Goal: Task Accomplishment & Management: Use online tool/utility

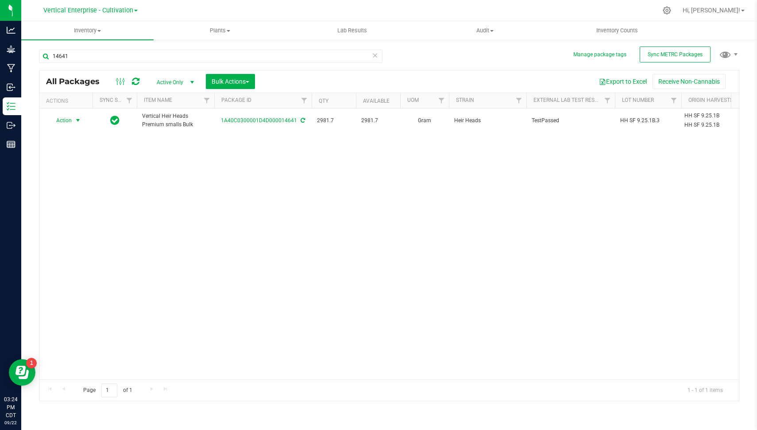
click at [70, 121] on span "Action" at bounding box center [60, 120] width 24 height 12
click at [77, 143] on li "Create package" at bounding box center [76, 147] width 55 height 13
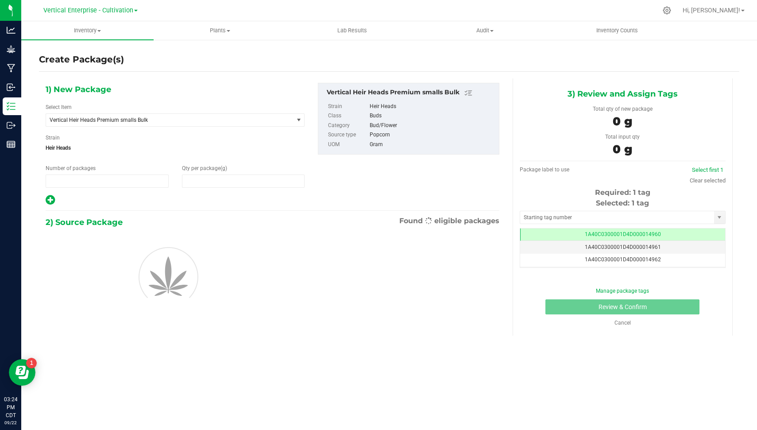
type input "1"
type input "0.0000"
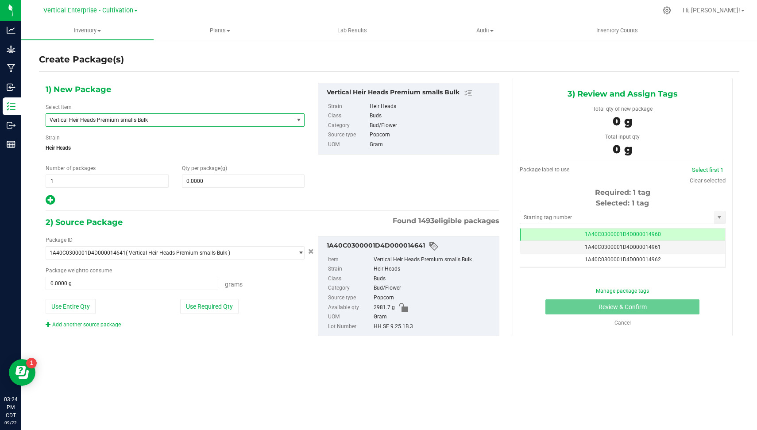
click at [160, 120] on span "Vertical Heir Heads Premium smalls Bulk" at bounding box center [165, 120] width 231 height 6
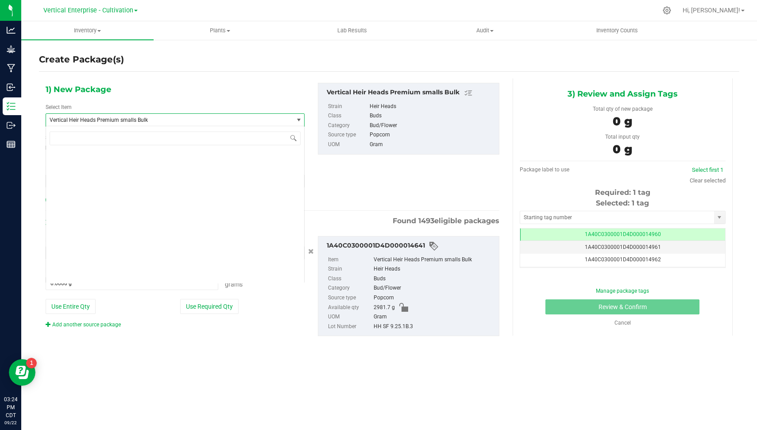
scroll to position [68354, 0]
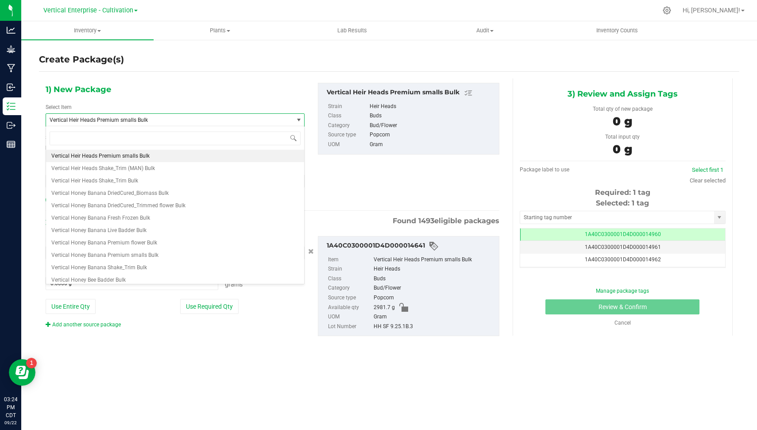
click at [305, 155] on div "1) New Package Select Item Vertical Heir Heads Premium smalls Bulk Vertical Goo…" at bounding box center [175, 144] width 272 height 123
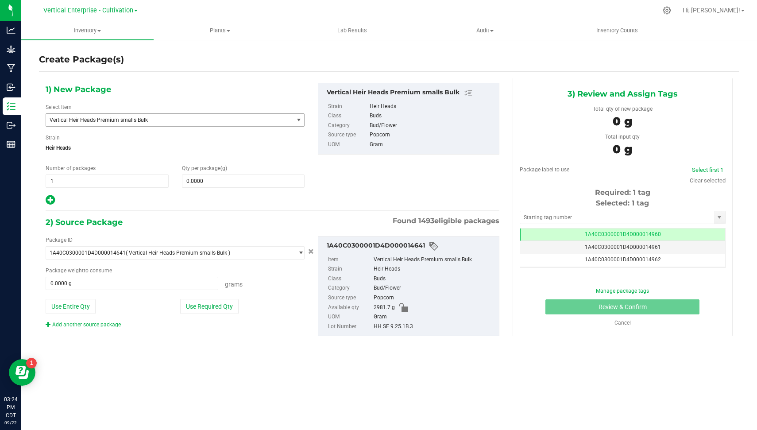
click at [241, 121] on span "Vertical Heir Heads Premium smalls Bulk" at bounding box center [165, 120] width 231 height 6
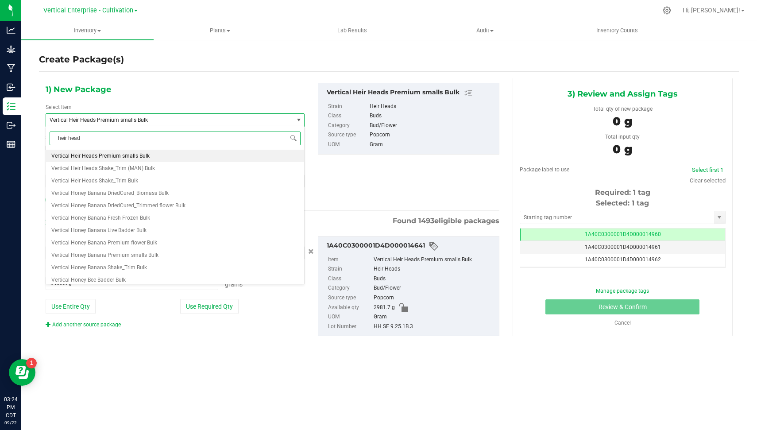
type input "heir heads"
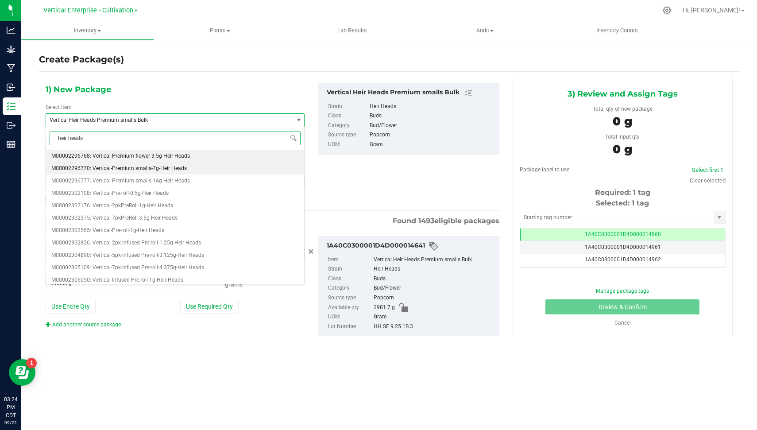
click at [202, 171] on li "M00002296770: Vertical-Premium smalls-7g-Heir Heads" at bounding box center [175, 168] width 258 height 12
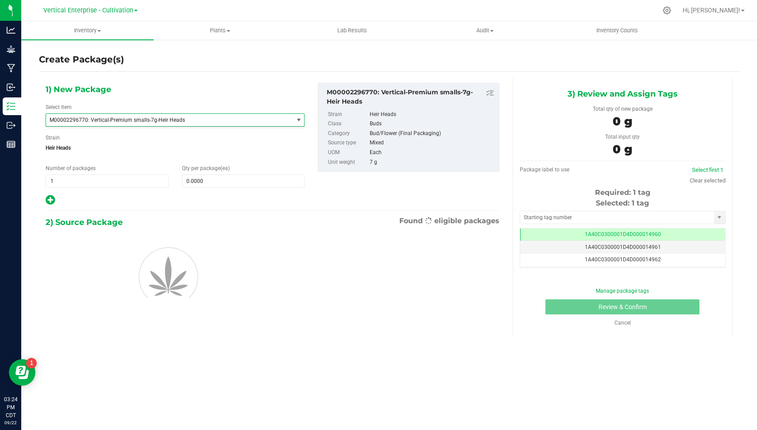
type input "0"
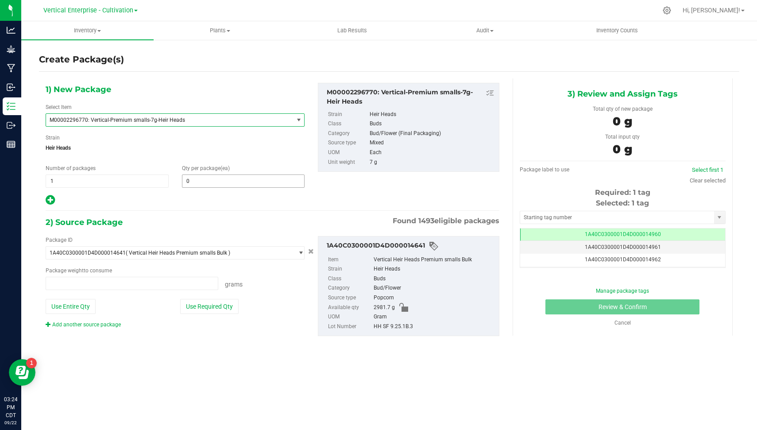
type input "0.0000 g"
click at [206, 179] on span "0 0" at bounding box center [243, 180] width 123 height 13
type input "18"
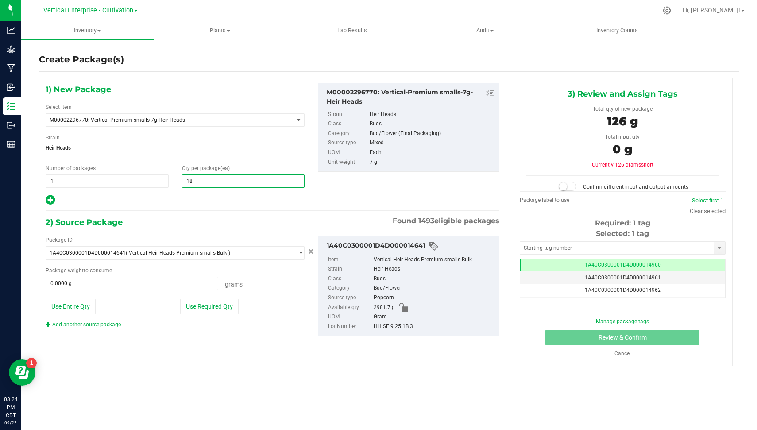
click at [47, 198] on icon at bounding box center [50, 199] width 9 height 11
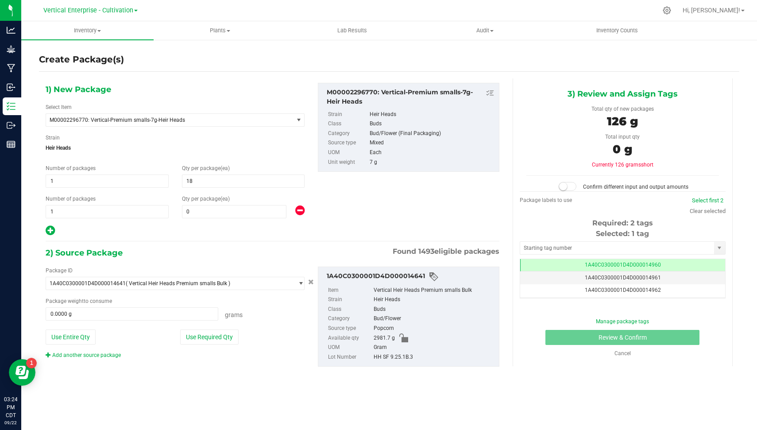
type input "18"
click at [216, 216] on span "0 0" at bounding box center [234, 211] width 105 height 13
type input "3"
click at [191, 226] on div at bounding box center [175, 231] width 259 height 12
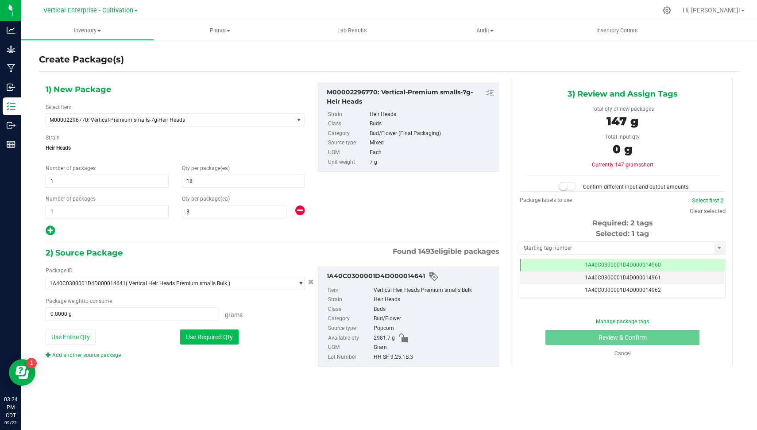
click at [217, 337] on button "Use Required Qty" at bounding box center [209, 337] width 58 height 15
type input "147.0000 g"
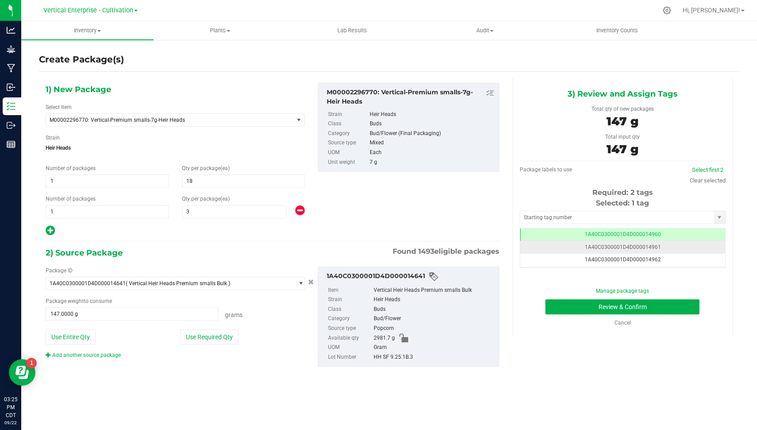
click at [682, 248] on td "1A40C0300001D4D000014961" at bounding box center [622, 247] width 205 height 13
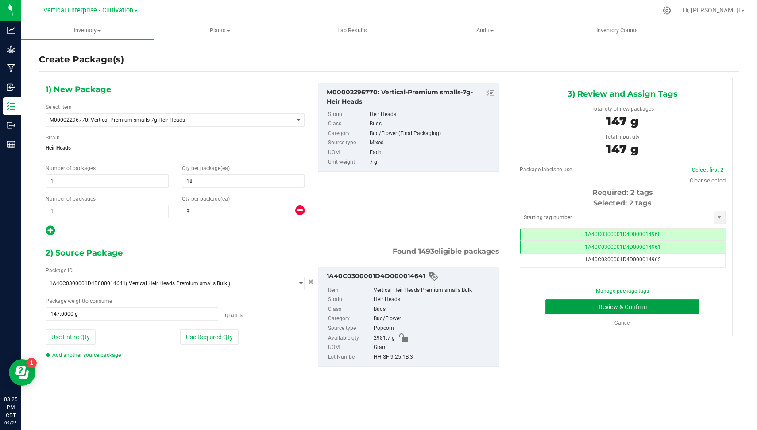
click at [638, 305] on button "Review & Confirm" at bounding box center [623, 306] width 154 height 15
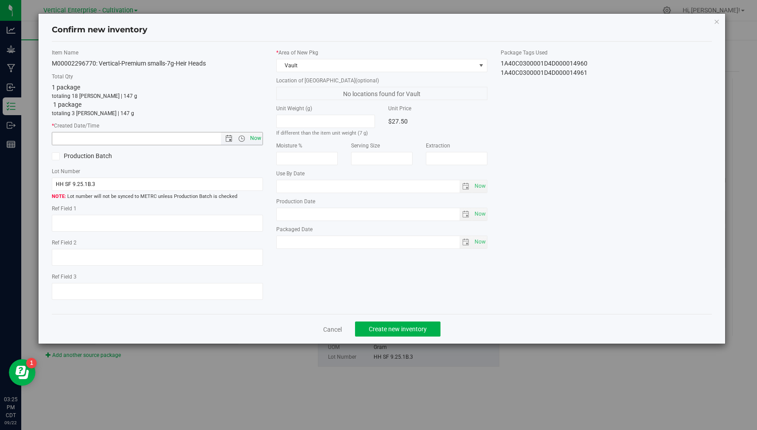
click at [259, 141] on span "Now" at bounding box center [255, 138] width 15 height 13
type input "[DATE] 3:25 PM"
click at [407, 329] on span "Create new inventory" at bounding box center [398, 329] width 58 height 7
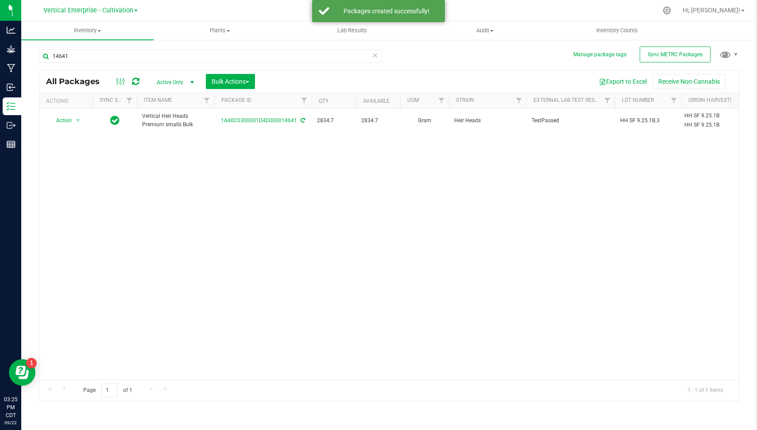
click at [376, 55] on icon at bounding box center [375, 55] width 6 height 11
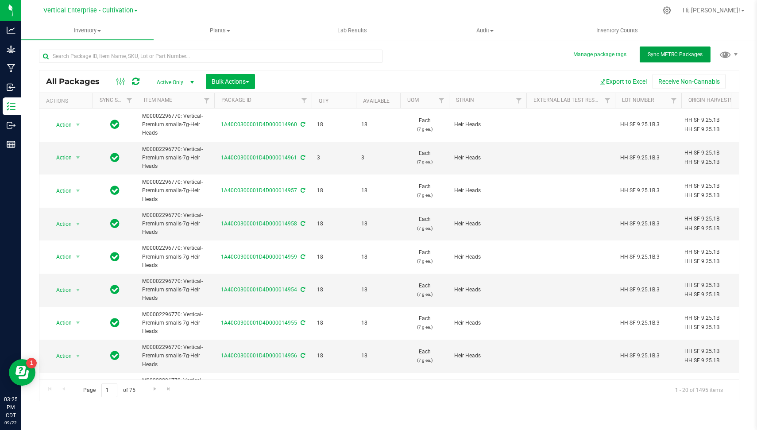
click at [671, 51] on span "Sync METRC Packages" at bounding box center [675, 54] width 55 height 6
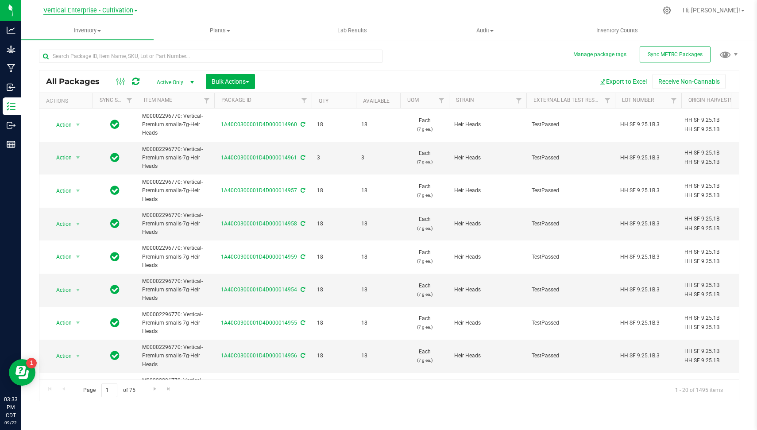
click at [93, 9] on span "Vertical Enterprise - Cultivation" at bounding box center [88, 11] width 90 height 8
click at [99, 40] on link "Vertical Enterprise - Manufacturing" at bounding box center [90, 43] width 129 height 12
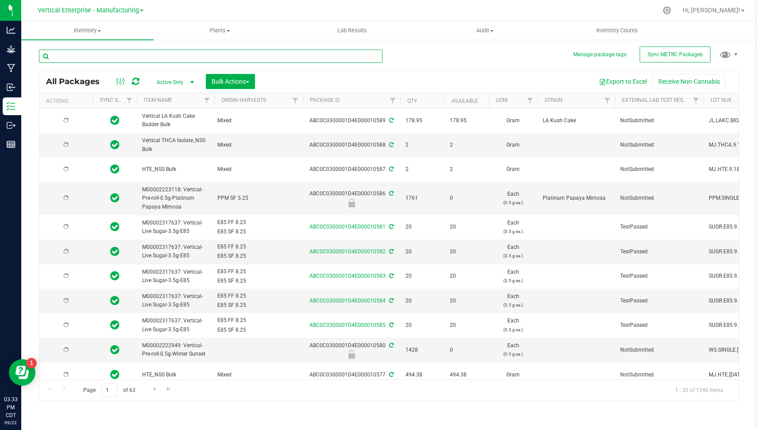
click at [110, 54] on input "text" at bounding box center [211, 56] width 344 height 13
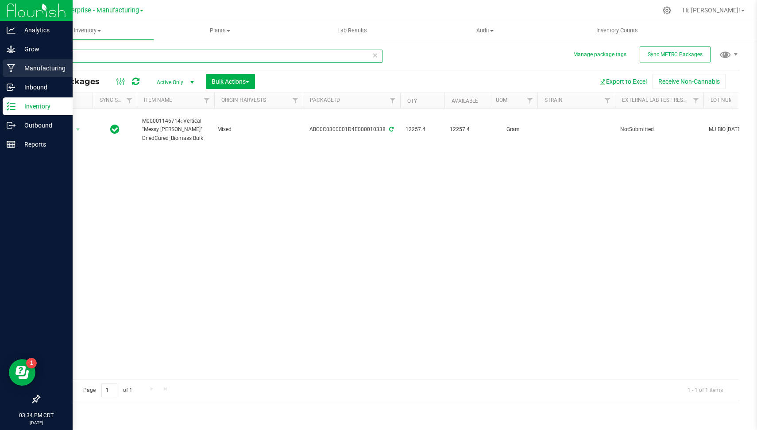
type input "10338"
click at [29, 65] on p "Manufacturing" at bounding box center [42, 68] width 53 height 11
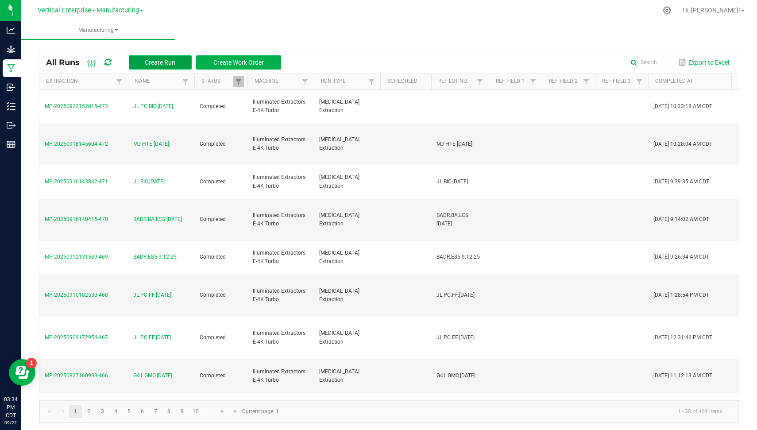
click at [160, 64] on span "Create Run" at bounding box center [160, 62] width 31 height 7
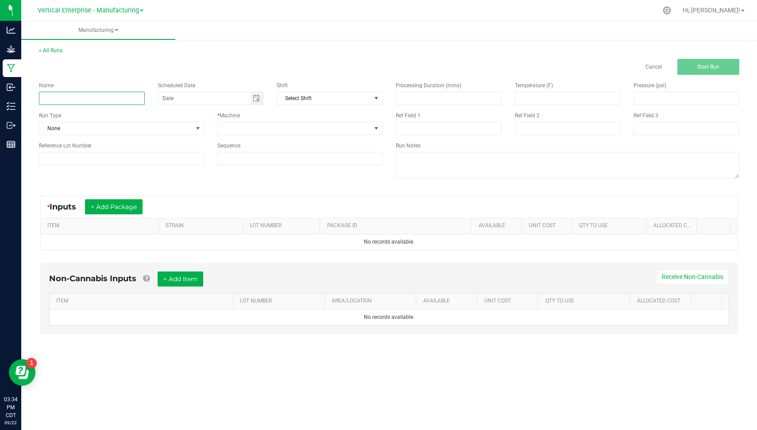
click at [95, 99] on input at bounding box center [92, 98] width 106 height 13
click at [95, 99] on input "JL.MIX.BIO.[DATE]" at bounding box center [92, 98] width 106 height 13
type input "JL.MIX.BIO.[DATE]"
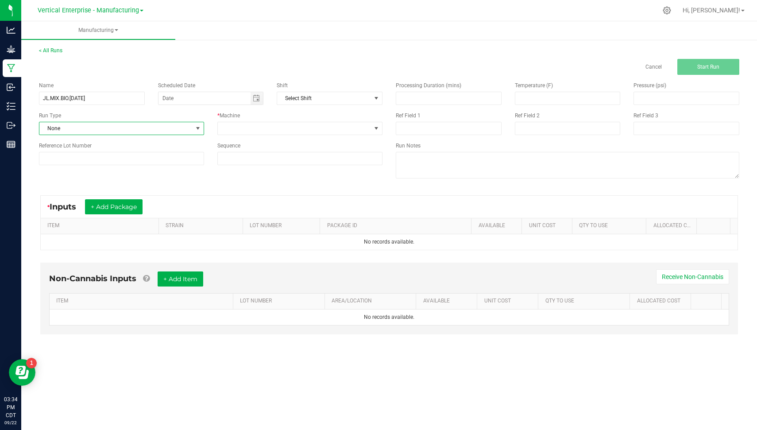
click at [93, 129] on span "None" at bounding box center [115, 128] width 153 height 12
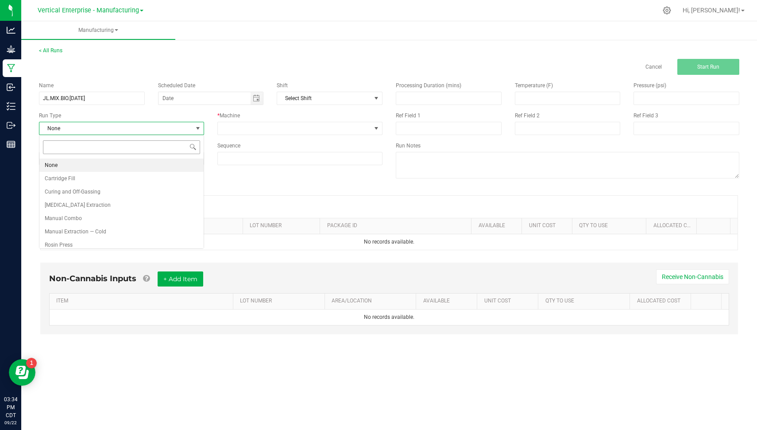
scroll to position [13, 165]
click at [105, 200] on li "[MEDICAL_DATA] Extraction" at bounding box center [121, 204] width 164 height 13
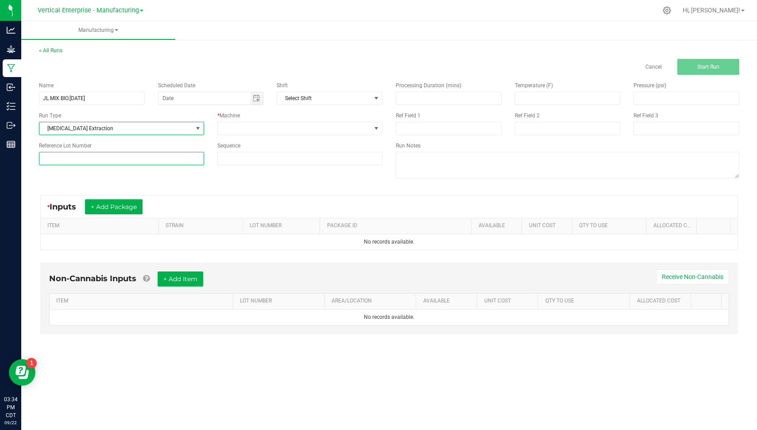
click at [82, 163] on input at bounding box center [121, 158] width 165 height 13
paste input "JL.MIX.BIO.[DATE]"
type input "JL.MIX.BIO.[DATE]"
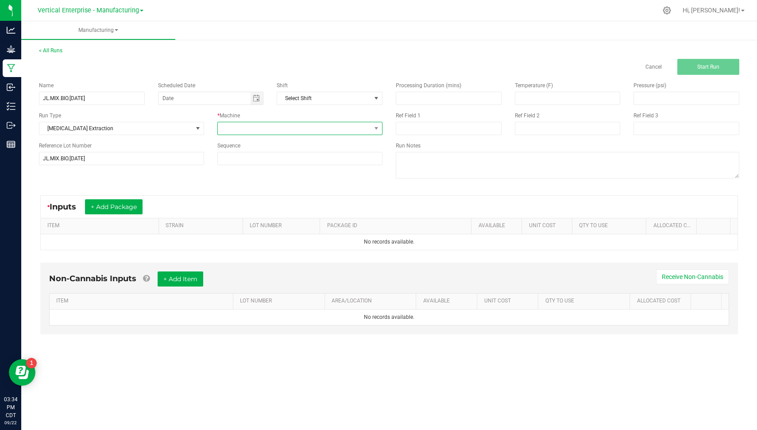
click at [258, 127] on span at bounding box center [294, 128] width 153 height 12
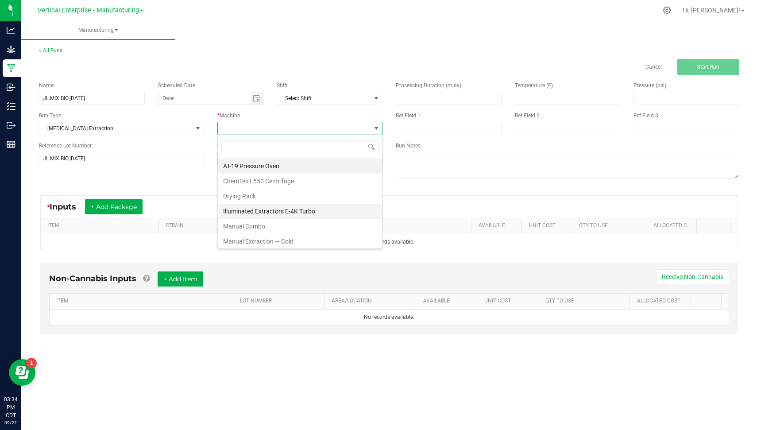
click at [277, 206] on li "Illuminated Extractors E-4K Turbo" at bounding box center [300, 211] width 164 height 15
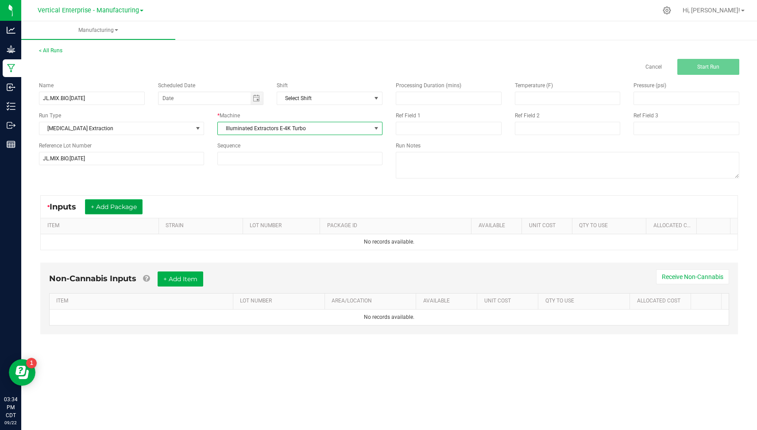
click at [133, 206] on button "+ Add Package" at bounding box center [114, 206] width 58 height 15
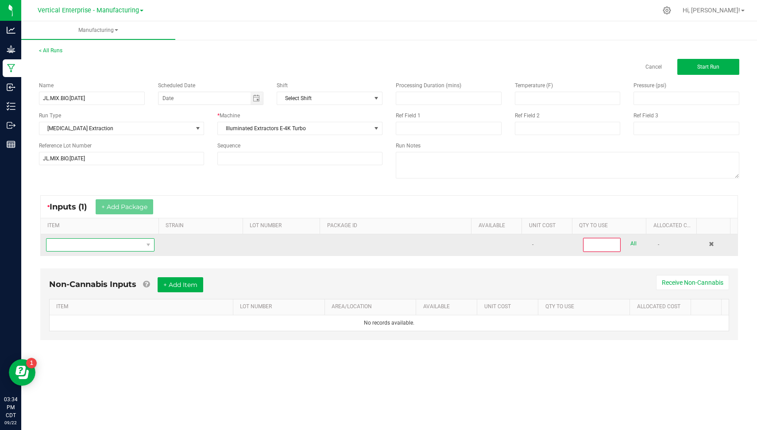
click at [136, 245] on span "NO DATA FOUND" at bounding box center [95, 245] width 97 height 12
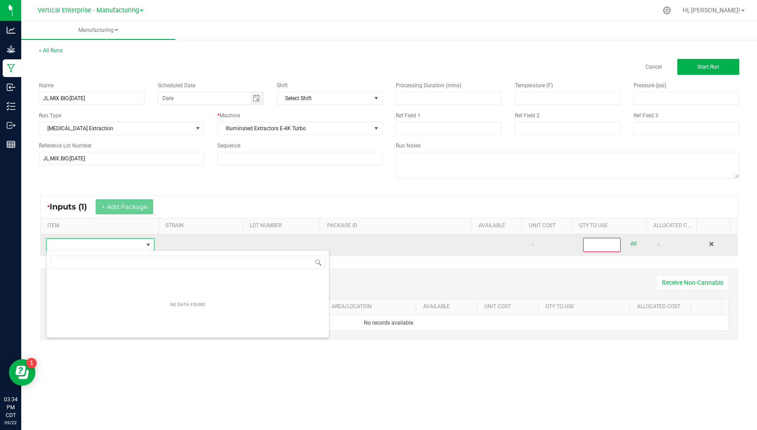
scroll to position [13, 107]
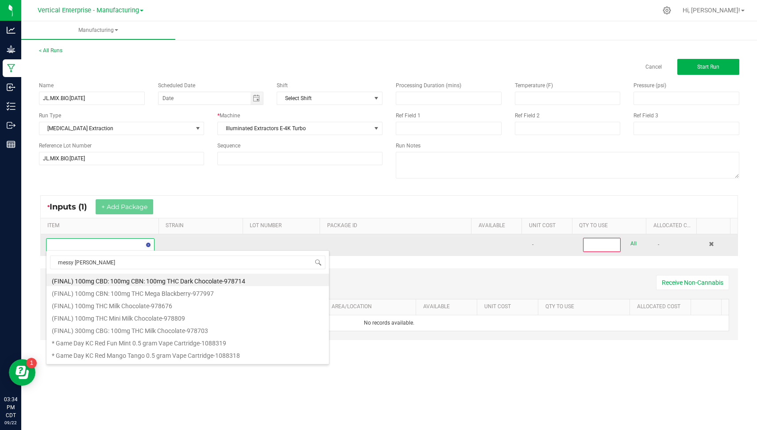
type input "messy [PERSON_NAME]"
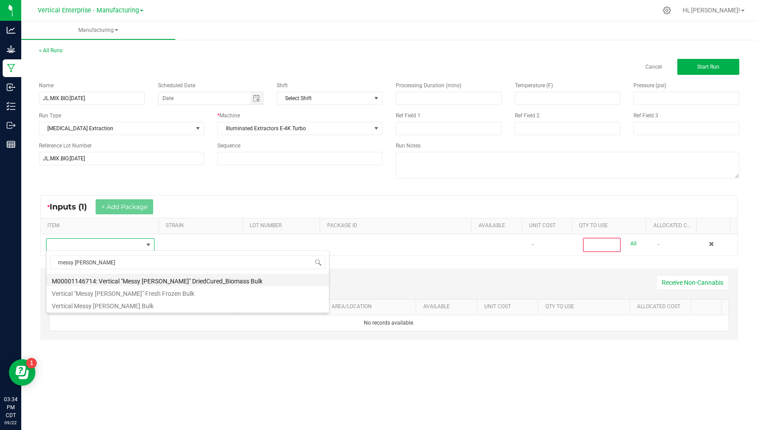
click at [190, 277] on li "M00001146714: Vertical "Messy [PERSON_NAME]" DriedCured_Biomass Bulk" at bounding box center [188, 280] width 283 height 12
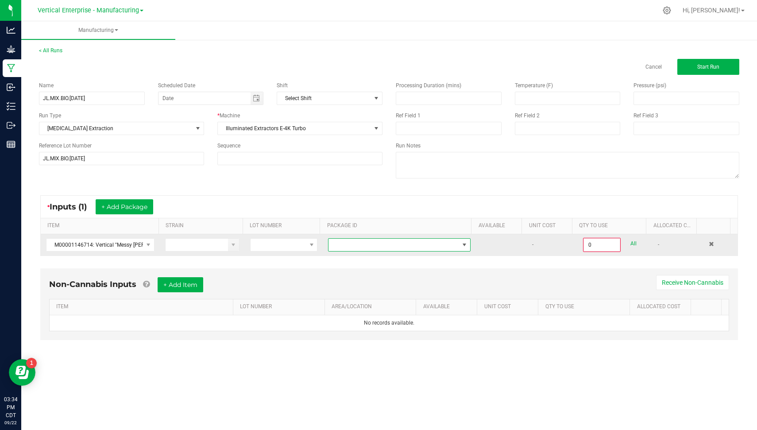
click at [407, 242] on span at bounding box center [394, 245] width 131 height 12
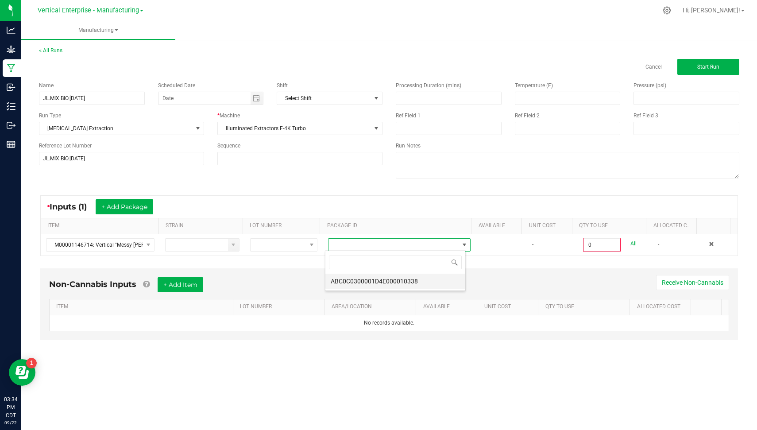
click at [417, 281] on li "ABC0C0300001D4E000010338" at bounding box center [396, 281] width 140 height 15
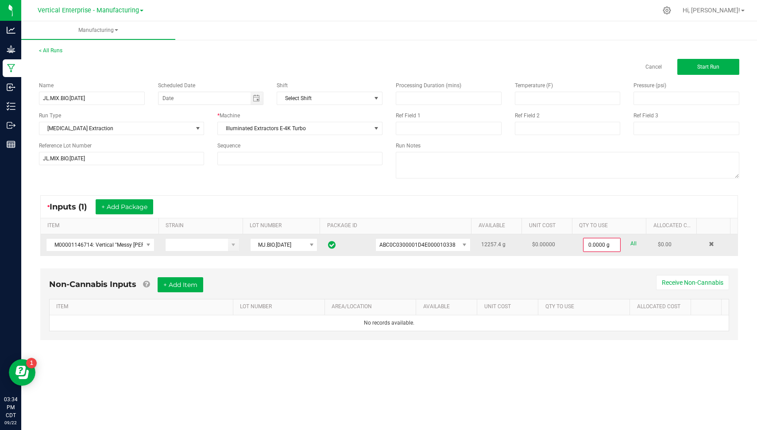
click at [630, 242] on div "0.0000 g All" at bounding box center [615, 245] width 64 height 14
click at [631, 242] on link "All" at bounding box center [634, 244] width 6 height 12
type input "12257.4000 g"
click at [706, 68] on span "Start Run" at bounding box center [709, 67] width 22 height 6
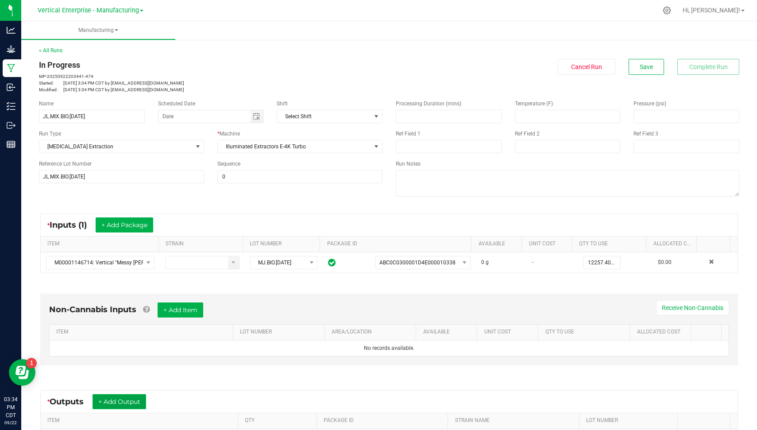
click at [128, 394] on button "+ Add Output" at bounding box center [120, 401] width 54 height 15
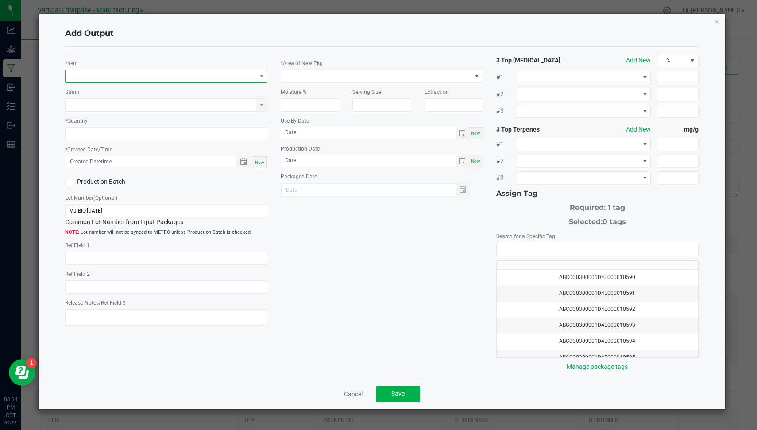
click at [174, 74] on span "NO DATA FOUND" at bounding box center [161, 76] width 190 height 12
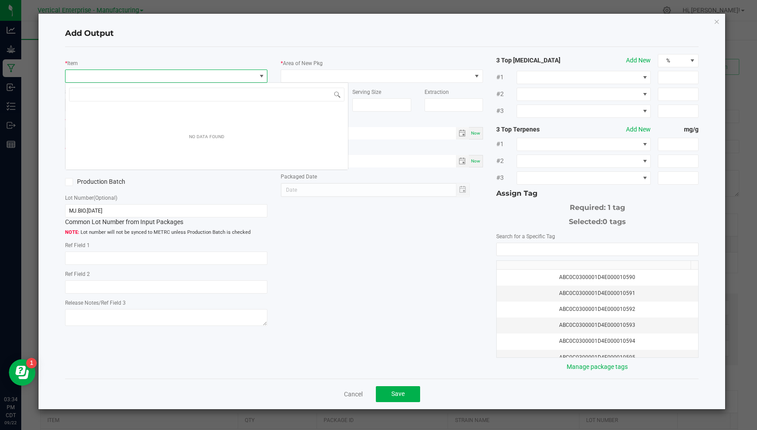
scroll to position [13, 202]
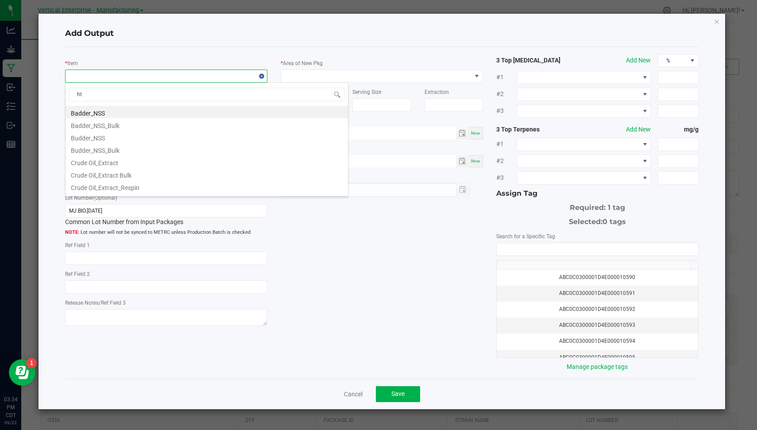
type input "hte"
click at [145, 112] on li "HTE_NSS Bulk" at bounding box center [207, 112] width 283 height 12
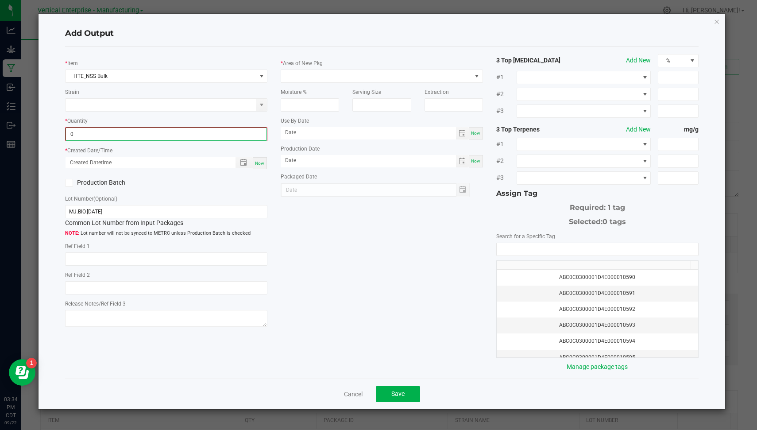
click at [121, 132] on input "0" at bounding box center [166, 134] width 201 height 12
type input "91.0000 g"
click at [264, 162] on span "Now" at bounding box center [259, 162] width 9 height 5
type input "[DATE] 3:34 PM"
type input "[DATE]"
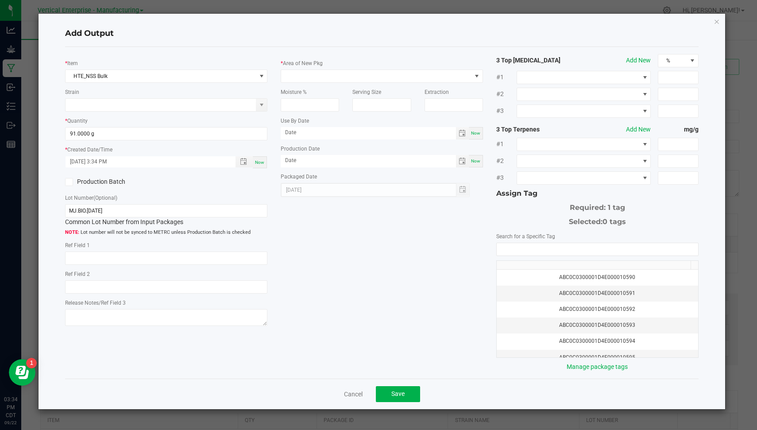
click at [98, 182] on label "Production Batch" at bounding box center [112, 181] width 94 height 9
click at [0, 0] on input "Production Batch" at bounding box center [0, 0] width 0 height 0
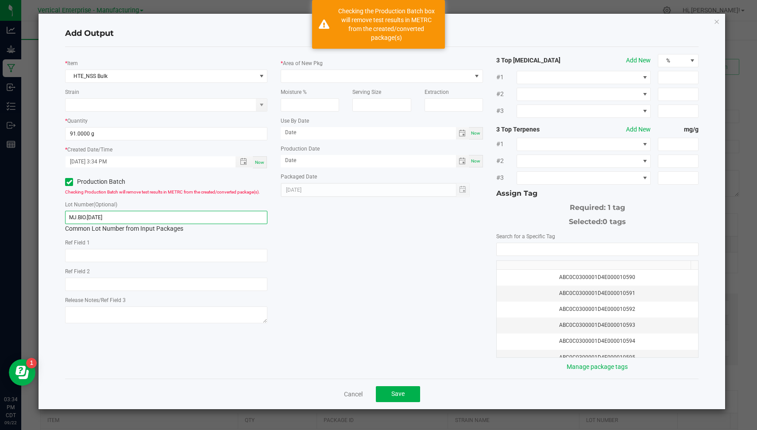
click at [119, 220] on input "MJ.BIO.[DATE]" at bounding box center [166, 217] width 202 height 13
paste input "JL.MIX.BIO.9.22"
click at [94, 216] on input "JL.MIX.BIO.[DATE]" at bounding box center [166, 217] width 202 height 13
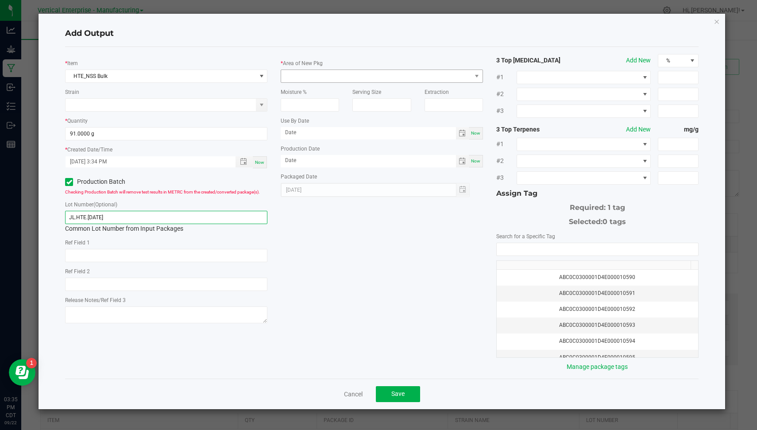
type input "JL.HTE.[DATE]"
click at [375, 76] on span at bounding box center [376, 76] width 190 height 12
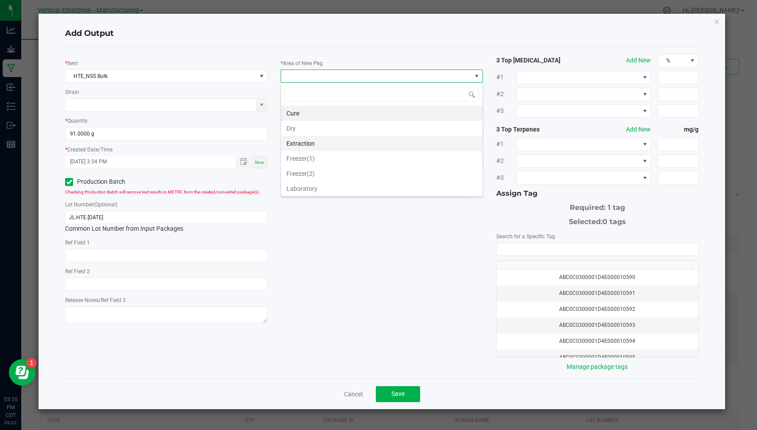
click at [362, 138] on li "Extraction" at bounding box center [382, 143] width 202 height 15
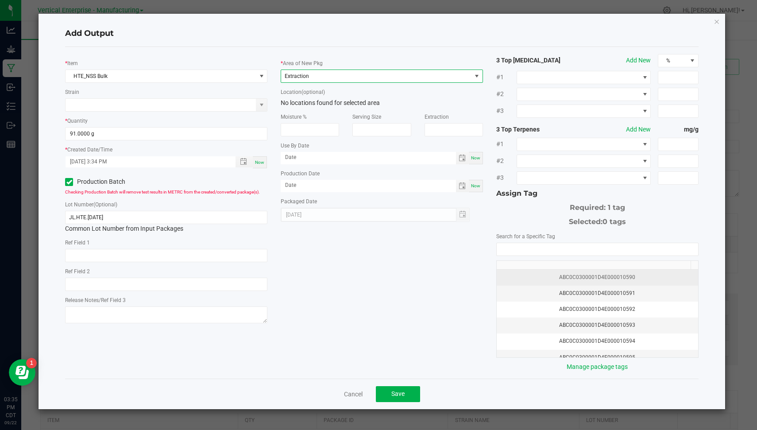
click at [565, 273] on div "ABC0C0300001D4E000010590" at bounding box center [597, 277] width 191 height 8
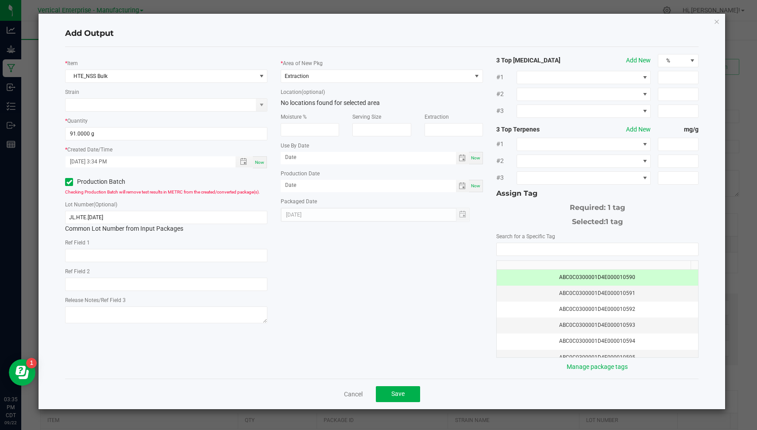
click at [596, 279] on td "ABC0C0300001D4E000010590" at bounding box center [598, 278] width 202 height 16
click at [605, 337] on div "ABC0C0300001D4E000010594" at bounding box center [597, 341] width 191 height 8
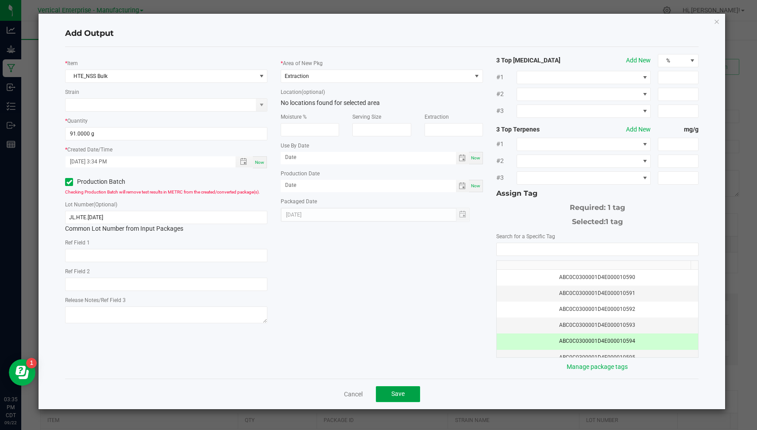
click at [397, 390] on span "Save" at bounding box center [398, 393] width 13 height 7
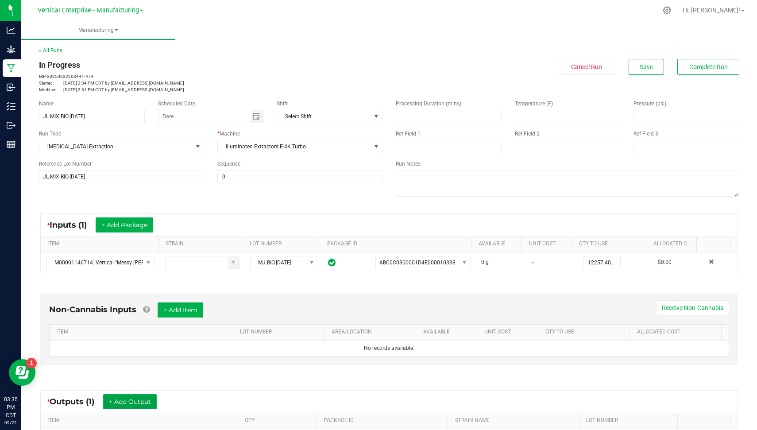
click at [145, 402] on button "+ Add Output" at bounding box center [130, 401] width 54 height 15
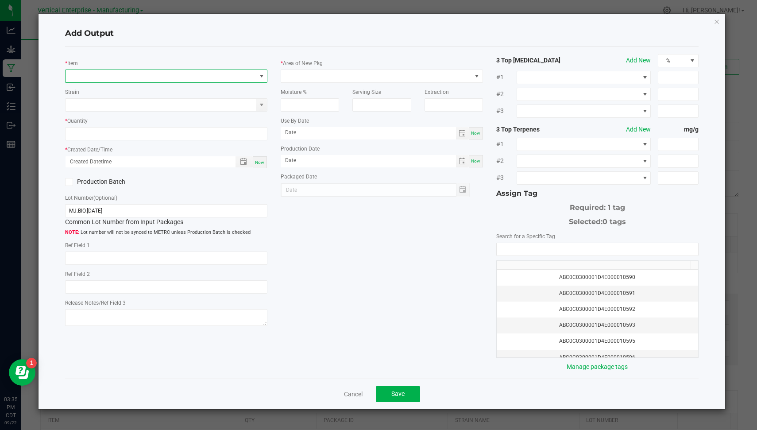
click at [242, 74] on span "NO DATA FOUND" at bounding box center [161, 76] width 190 height 12
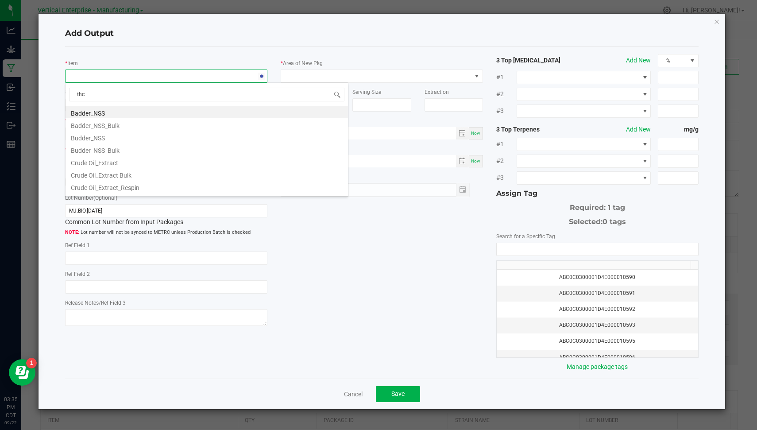
type input "thca"
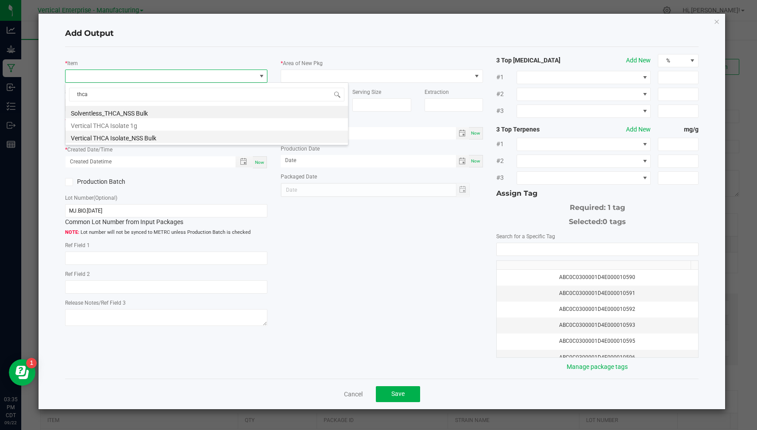
click at [163, 134] on li "Vertical THCA Isolate_NSS Bulk" at bounding box center [207, 137] width 283 height 12
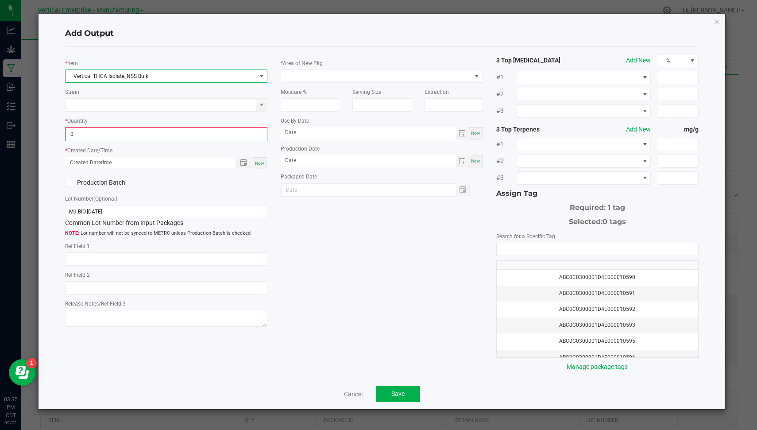
click at [163, 134] on input "0" at bounding box center [166, 134] width 201 height 12
type input "2.7000 g"
click at [259, 160] on span "Now" at bounding box center [259, 162] width 9 height 5
type input "[DATE] 3:35 PM"
type input "[DATE]"
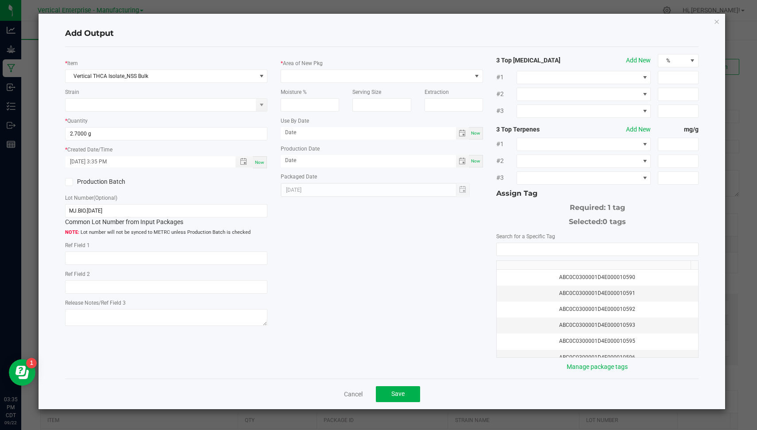
click at [106, 184] on label "Production Batch" at bounding box center [112, 181] width 94 height 9
click at [0, 0] on input "Production Batch" at bounding box center [0, 0] width 0 height 0
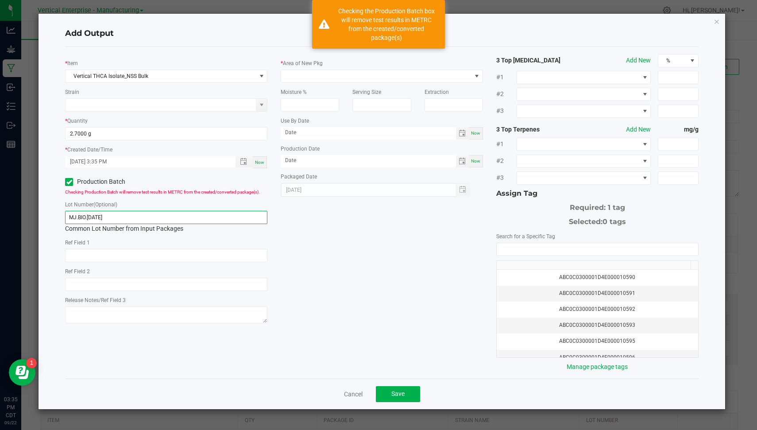
click at [120, 218] on input "MJ.BIO.[DATE]" at bounding box center [166, 217] width 202 height 13
paste input "JL.MIX.BIO.[DATE]"
click at [120, 218] on input "MJ.BIO.9.8.25JL.MIX.BIO.[DATE]" at bounding box center [166, 217] width 202 height 13
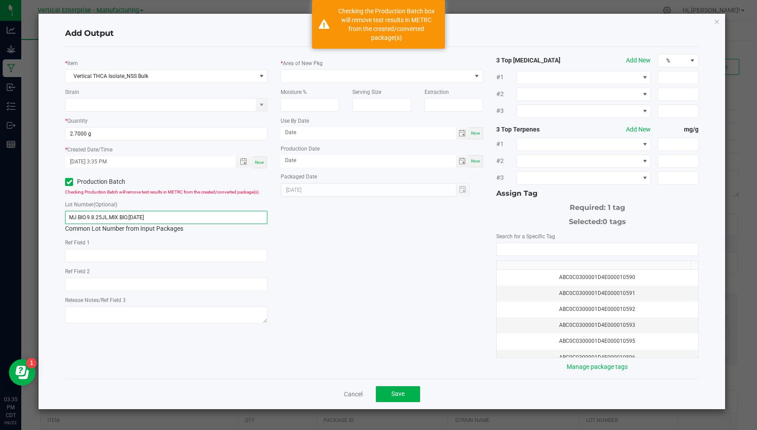
click at [120, 218] on input "MJ.BIO.9.8.25JL.MIX.BIO.[DATE]" at bounding box center [166, 217] width 202 height 13
paste input "text"
click at [93, 215] on input "JL.MIX.BIO.[DATE]" at bounding box center [166, 217] width 202 height 13
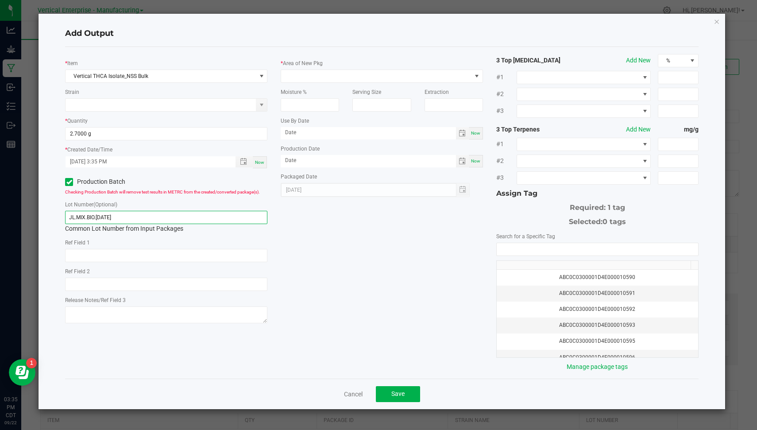
drag, startPoint x: 96, startPoint y: 217, endPoint x: 9, endPoint y: 233, distance: 88.7
click at [9, 233] on ngb-modal-window "Add Output * Item Vertical THCA Isolate_NSS Bulk Strain * Quantity 2.7000 g * C…" at bounding box center [382, 215] width 764 height 430
type input "JL.THCA.[DATE]"
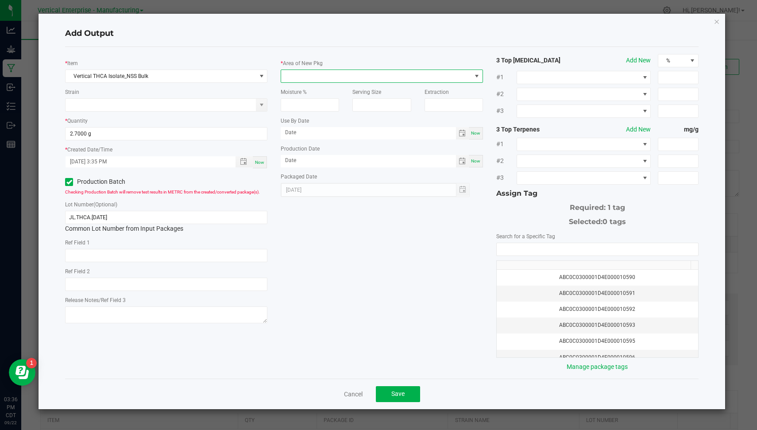
click at [374, 70] on span at bounding box center [376, 76] width 190 height 12
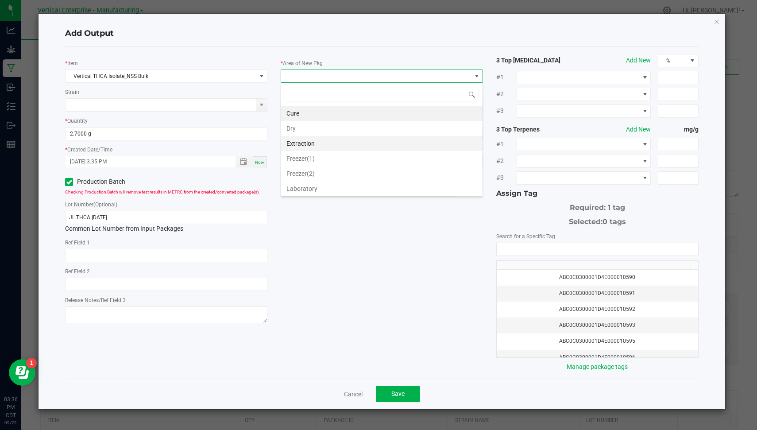
click at [361, 143] on li "Extraction" at bounding box center [382, 143] width 202 height 15
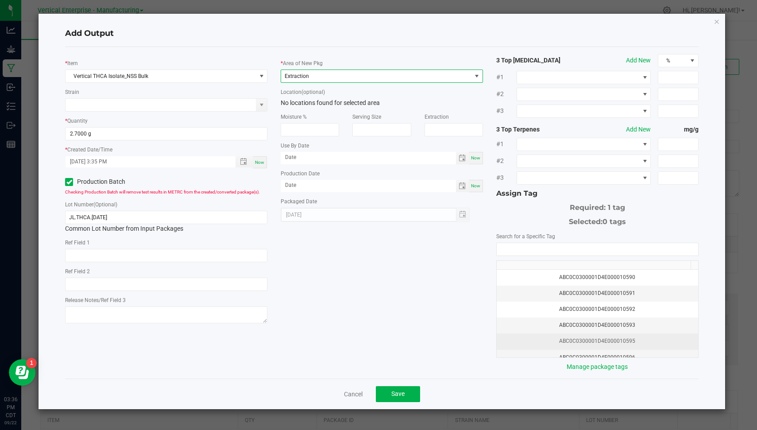
click at [649, 342] on td "ABC0C0300001D4E000010595" at bounding box center [598, 341] width 202 height 16
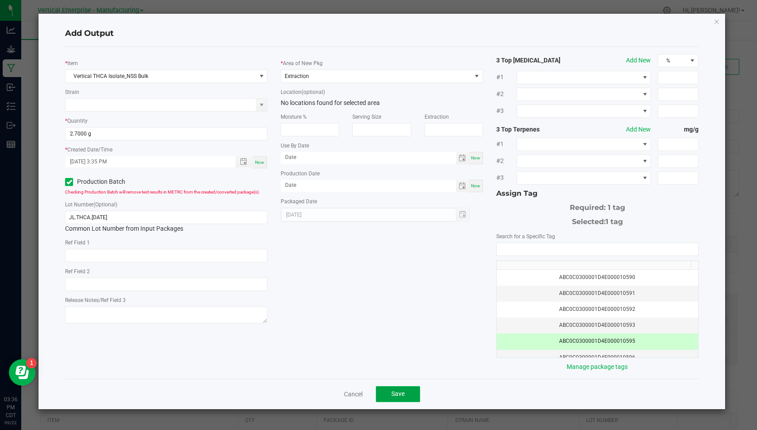
click at [405, 389] on button "Save" at bounding box center [398, 394] width 44 height 16
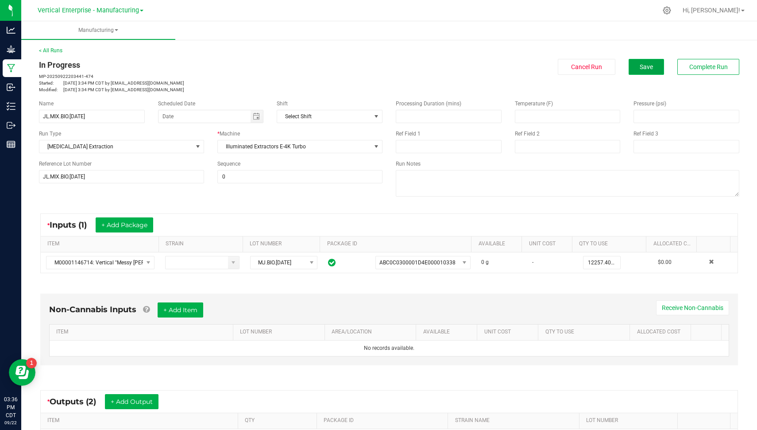
click at [635, 61] on button "Save" at bounding box center [646, 67] width 35 height 16
click at [690, 65] on span "Complete Run" at bounding box center [709, 66] width 39 height 7
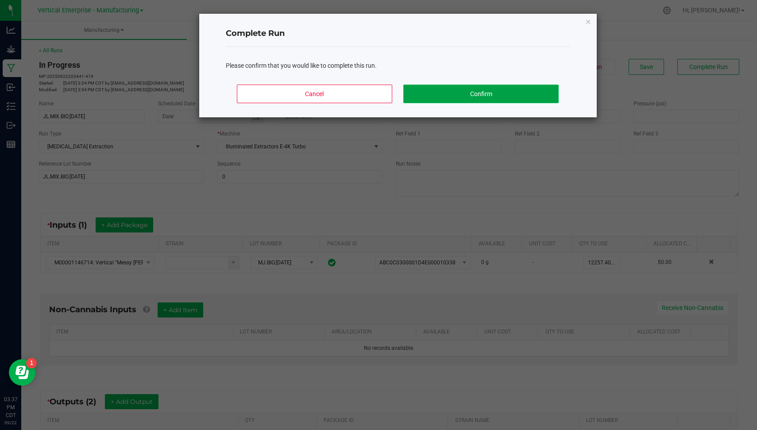
click at [472, 98] on button "Confirm" at bounding box center [480, 94] width 155 height 19
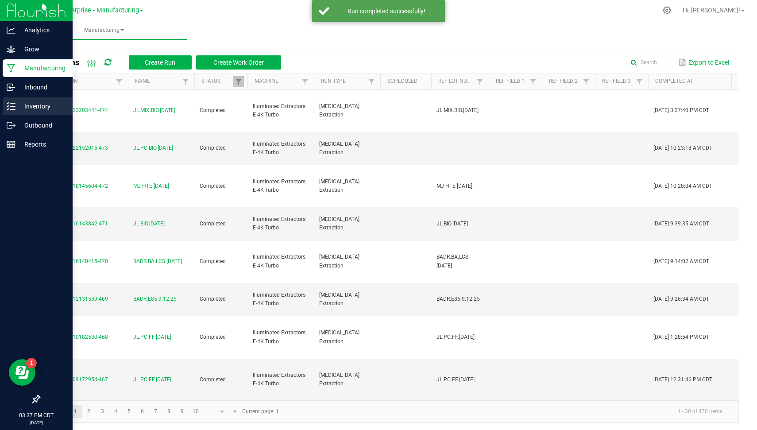
click at [16, 108] on p "Inventory" at bounding box center [42, 106] width 53 height 11
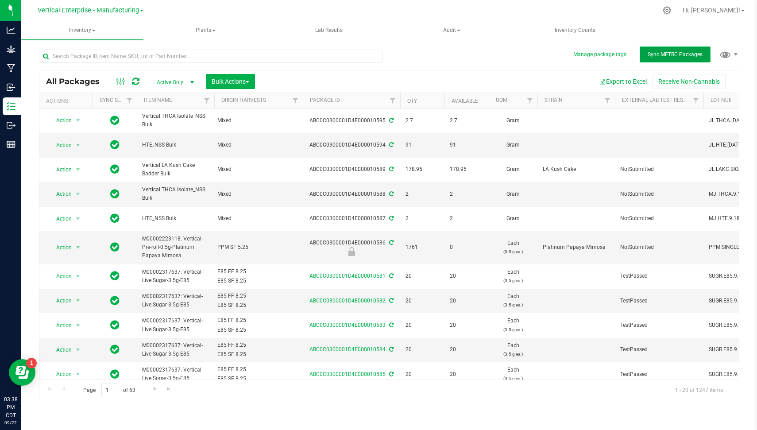
click at [691, 51] on span "Sync METRC Packages" at bounding box center [675, 54] width 55 height 6
